Goal: Task Accomplishment & Management: Manage account settings

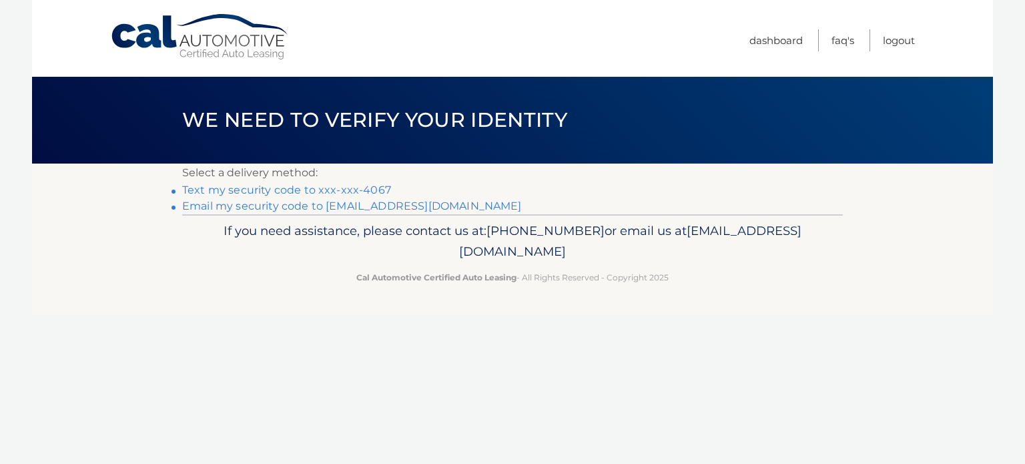
click at [346, 189] on link "Text my security code to xxx-xxx-4067" at bounding box center [286, 189] width 209 height 13
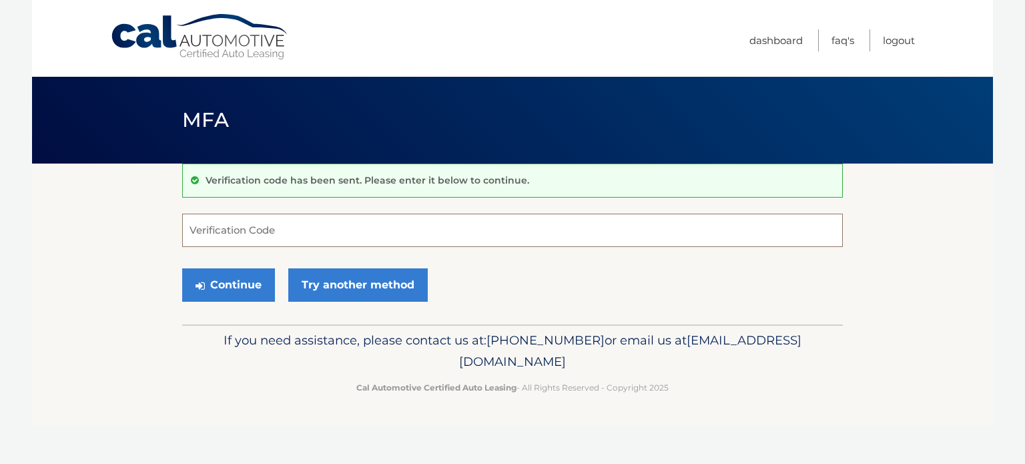
click at [451, 242] on input "Verification Code" at bounding box center [512, 229] width 660 height 33
type input "287469"
click at [182, 268] on button "Continue" at bounding box center [228, 284] width 93 height 33
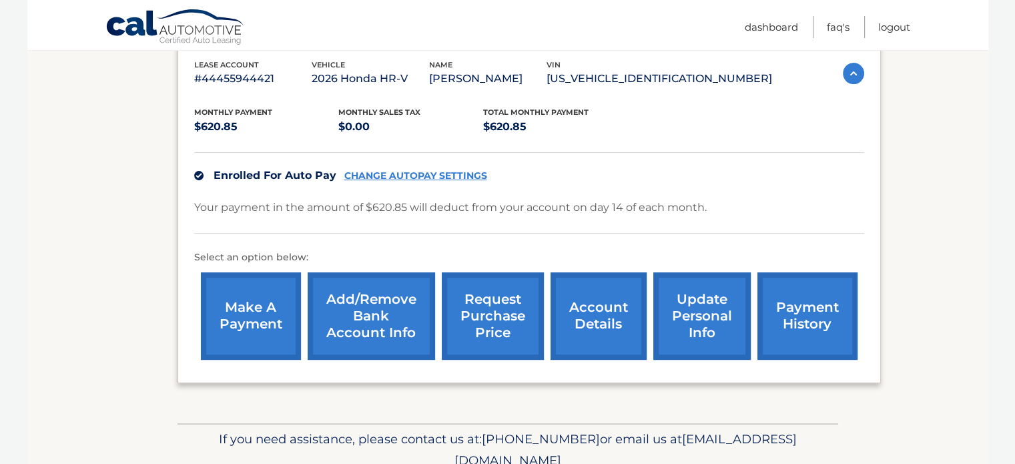
scroll to position [223, 0]
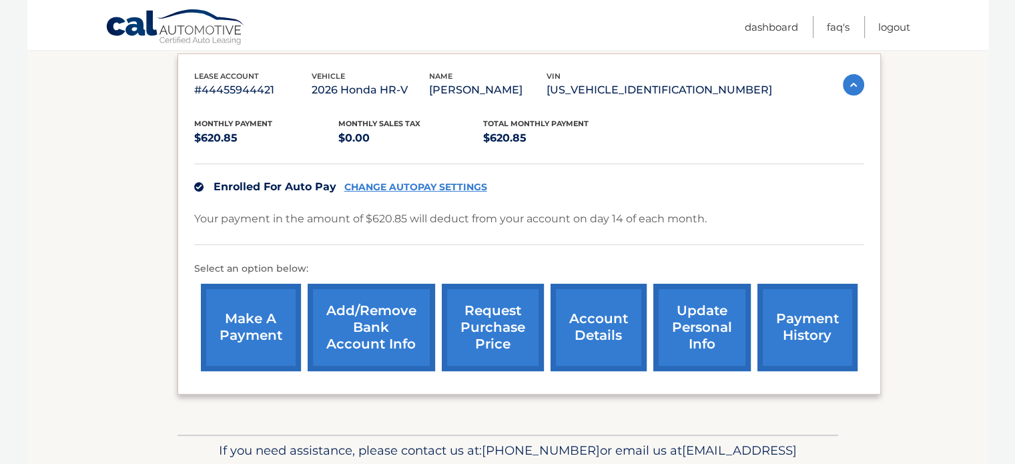
click at [464, 183] on link "CHANGE AUTOPAY SETTINGS" at bounding box center [415, 186] width 143 height 11
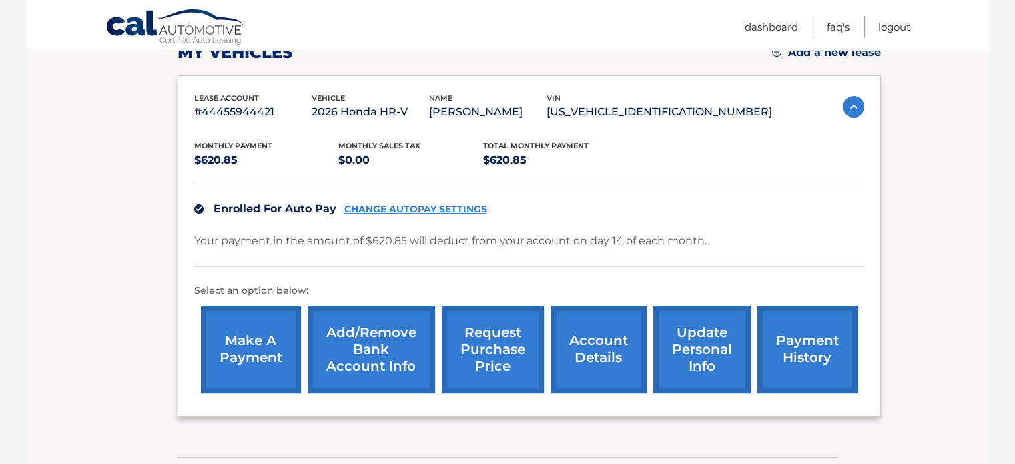
scroll to position [200, 0]
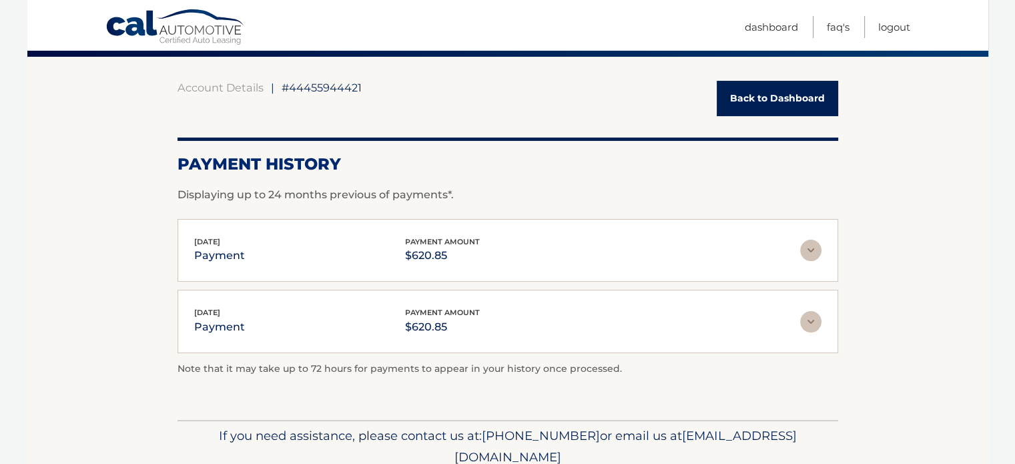
scroll to position [109, 0]
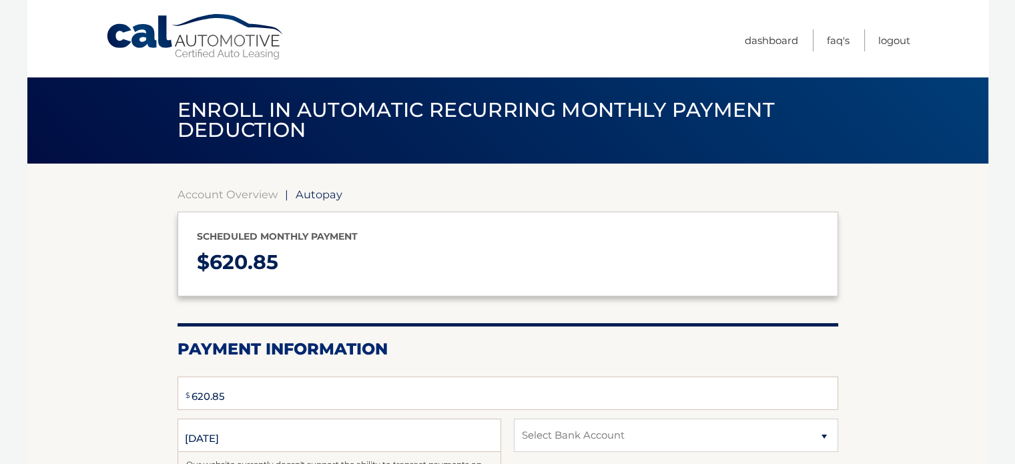
select select "NThkMTQ0NTEtNDFmNC00OTVkLWI4YzItZGY0ZWM5MzA1Njhi"
